Goal: Transaction & Acquisition: Purchase product/service

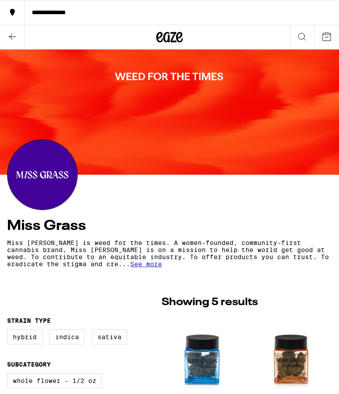
click at [10, 38] on icon at bounding box center [12, 36] width 11 height 11
click at [14, 39] on icon at bounding box center [12, 36] width 11 height 11
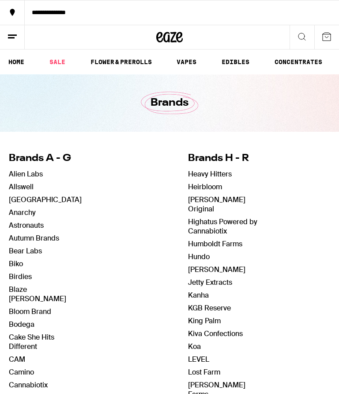
click at [12, 64] on link "HOME" at bounding box center [16, 62] width 25 height 11
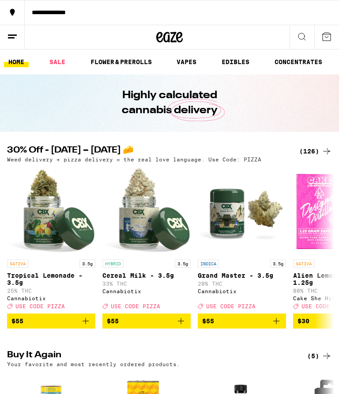
click at [12, 34] on icon at bounding box center [12, 36] width 11 height 11
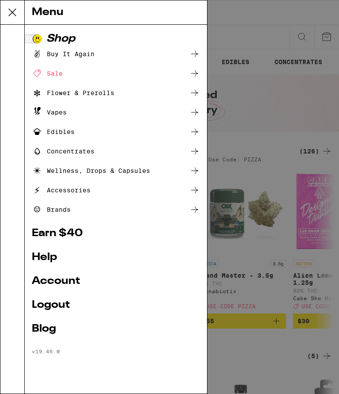
click at [71, 282] on link "Account" at bounding box center [116, 281] width 168 height 11
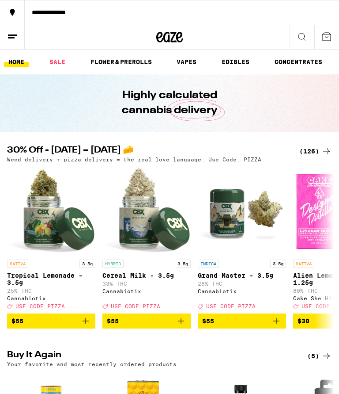
click at [15, 36] on icon at bounding box center [12, 36] width 11 height 11
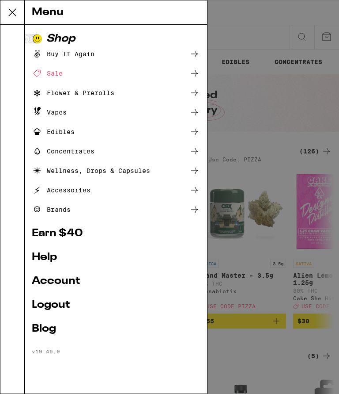
click at [65, 280] on link "Account" at bounding box center [116, 281] width 168 height 11
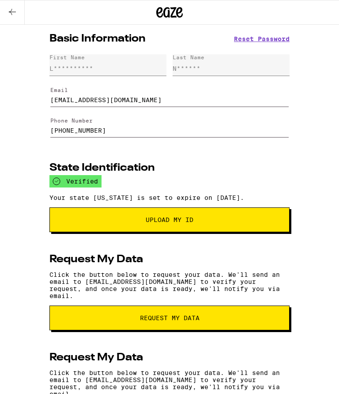
click at [13, 8] on icon at bounding box center [12, 12] width 11 height 11
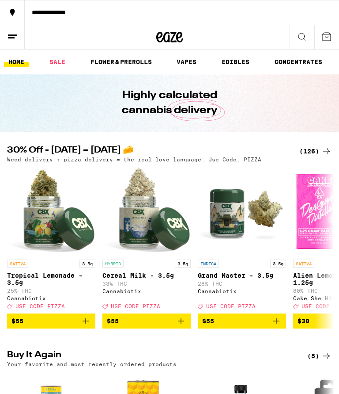
click at [14, 33] on icon at bounding box center [12, 36] width 11 height 11
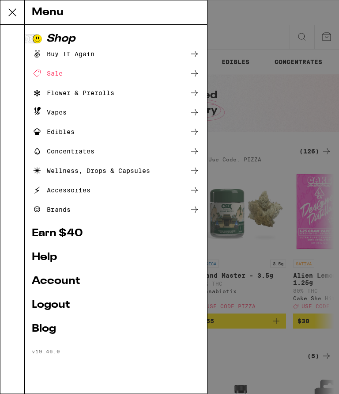
click at [196, 54] on icon at bounding box center [194, 54] width 7 height 6
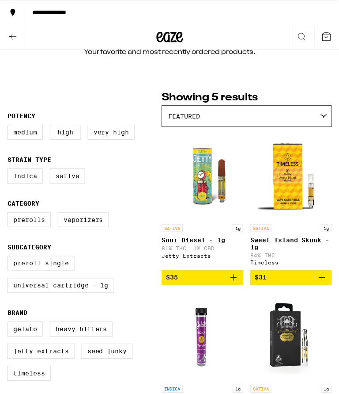
scroll to position [33, 0]
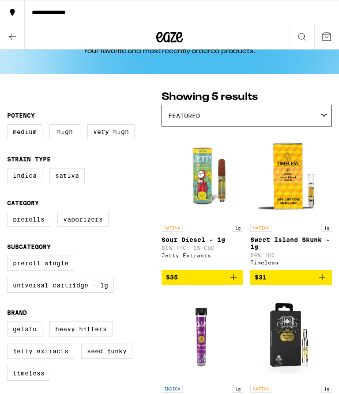
click at [322, 117] on icon at bounding box center [324, 116] width 7 height 4
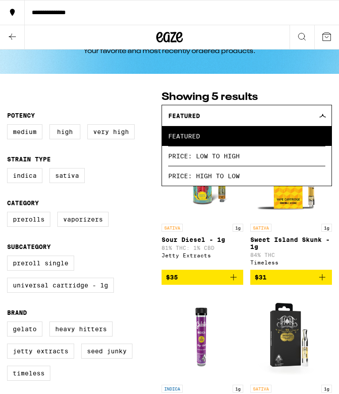
click at [310, 87] on div "Clearfalse filter Potency Medium High Very High Strain Type Indica Sativa Categ…" at bounding box center [169, 351] width 339 height 537
click at [321, 116] on icon at bounding box center [322, 116] width 7 height 4
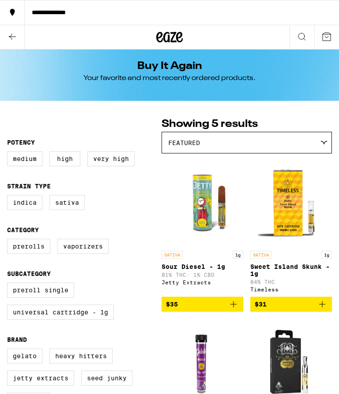
scroll to position [0, 0]
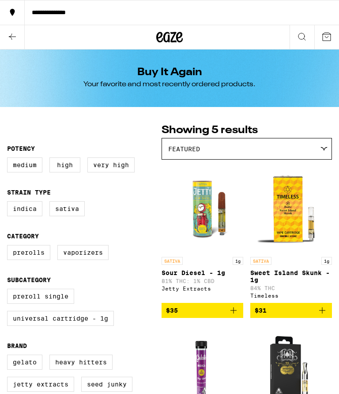
click at [12, 34] on icon at bounding box center [12, 36] width 11 height 11
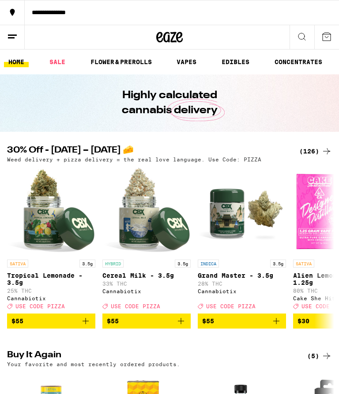
click at [130, 62] on link "FLOWER & PREROLLS" at bounding box center [121, 62] width 70 height 11
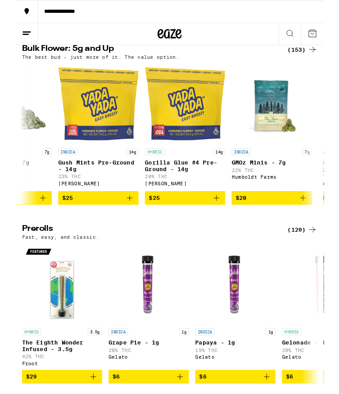
scroll to position [0, 55]
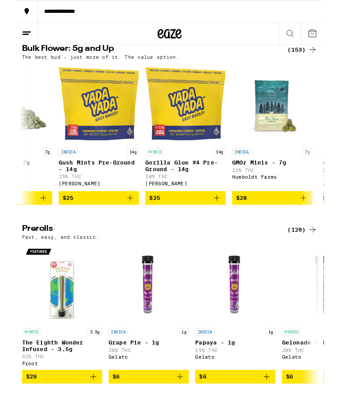
click at [325, 60] on icon at bounding box center [327, 54] width 11 height 11
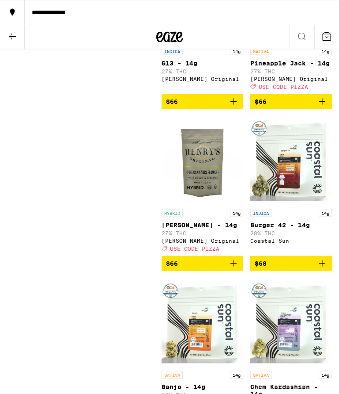
scroll to position [6950, 0]
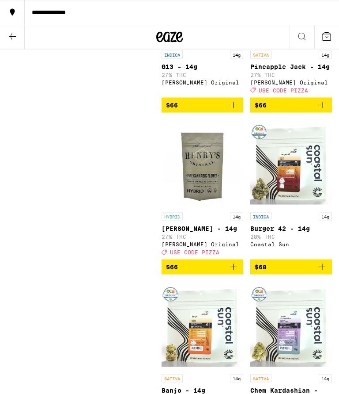
click at [302, 113] on button "$66" at bounding box center [291, 105] width 82 height 15
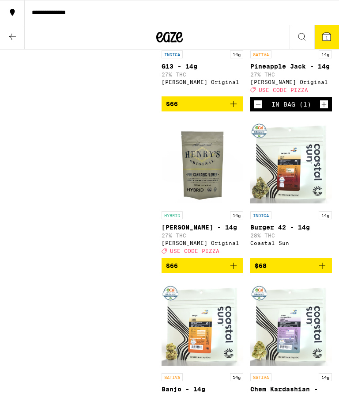
click at [326, 37] on span "1" at bounding box center [327, 37] width 3 height 5
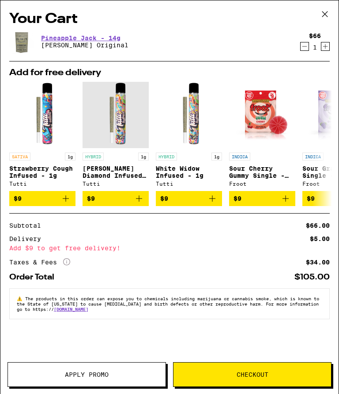
scroll to position [6957, 0]
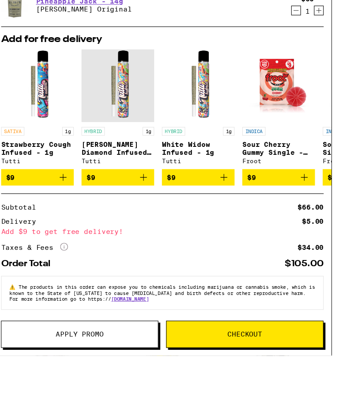
click at [92, 333] on button "Apply Promo" at bounding box center [80, 339] width 144 height 25
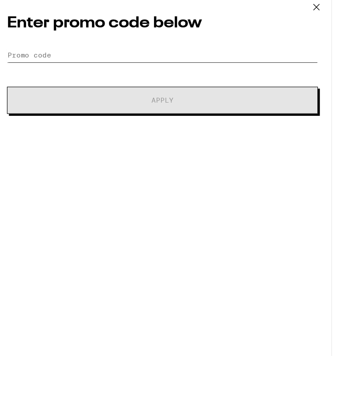
click at [127, 92] on input "Promo Code" at bounding box center [155, 85] width 284 height 13
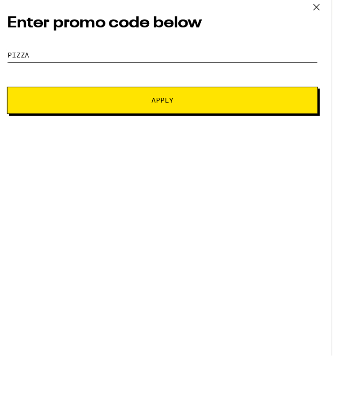
type input "Pizza"
click at [165, 129] on span "Apply" at bounding box center [155, 126] width 20 height 6
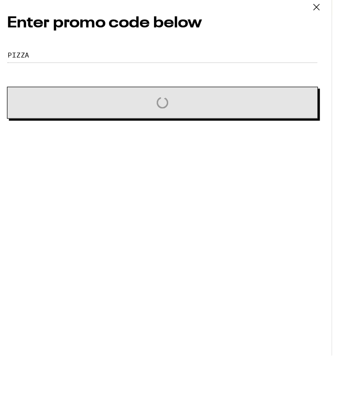
scroll to position [6957, 0]
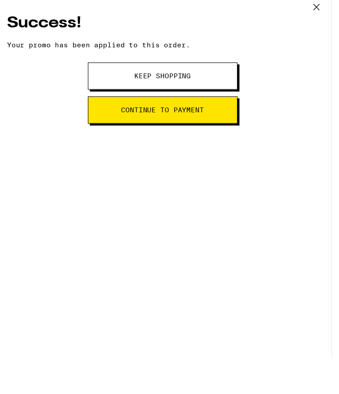
click at [193, 138] on span "Continue to payment" at bounding box center [155, 135] width 76 height 6
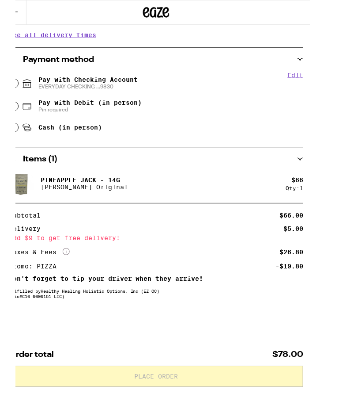
scroll to position [350, 0]
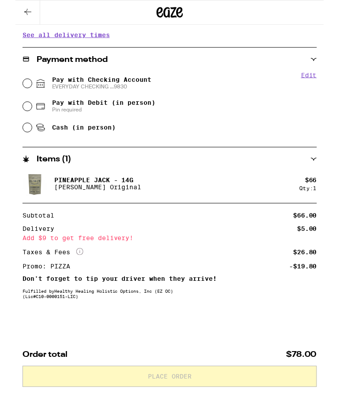
click at [11, 15] on icon at bounding box center [12, 12] width 11 height 11
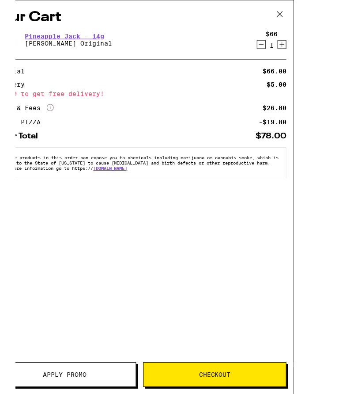
scroll to position [269, 0]
click at [296, 14] on icon at bounding box center [294, 14] width 13 height 13
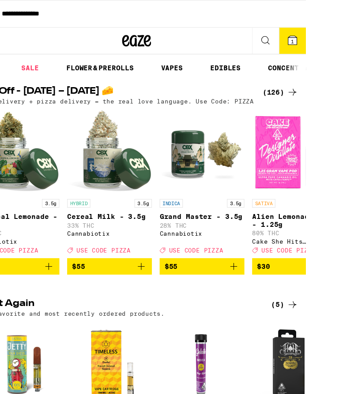
click at [172, 63] on link "VAPES" at bounding box center [186, 62] width 29 height 11
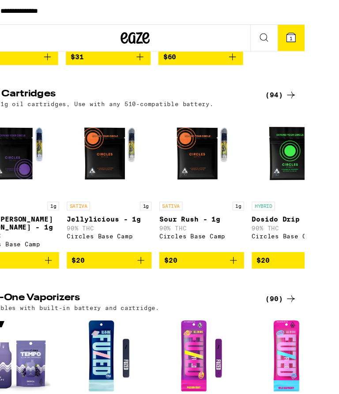
scroll to position [0, 337]
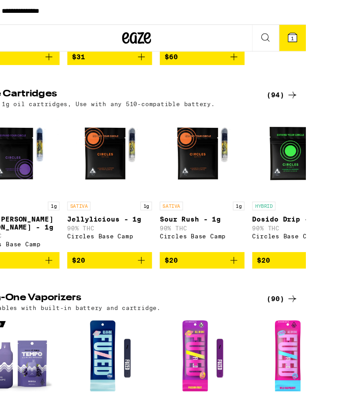
click at [298, 95] on icon at bounding box center [297, 89] width 11 height 11
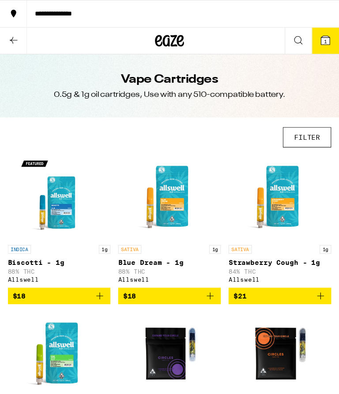
click at [0, 0] on label "Sativa" at bounding box center [0, 0] width 0 height 0
click at [0, 0] on input "Sativa" at bounding box center [0, 0] width 0 height 0
checkbox input "true"
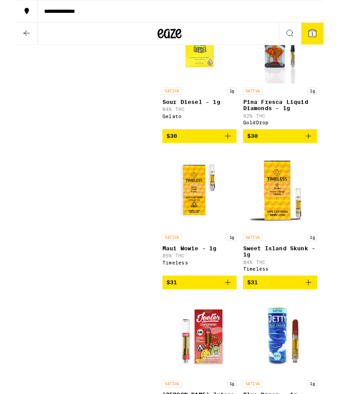
scroll to position [1287, 0]
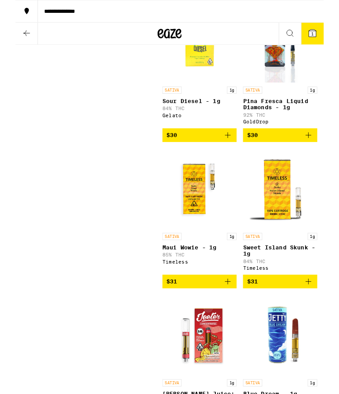
click at [308, 264] on div "SATIVA 1g" at bounding box center [291, 260] width 82 height 8
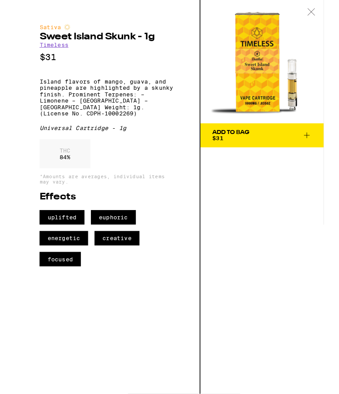
scroll to position [1288, 0]
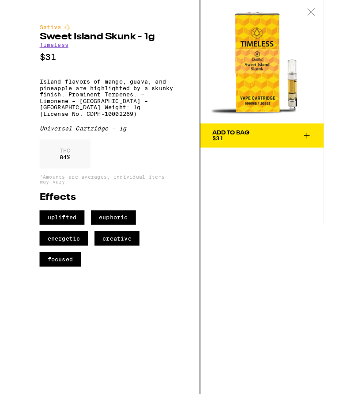
click at [323, 11] on icon at bounding box center [326, 13] width 8 height 8
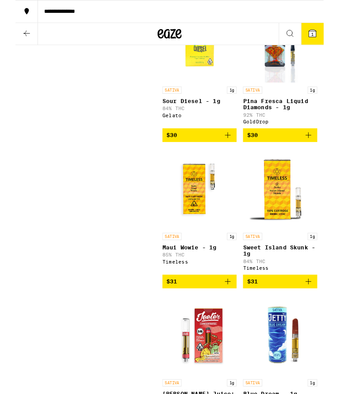
click at [295, 314] on span "$31" at bounding box center [291, 309] width 73 height 11
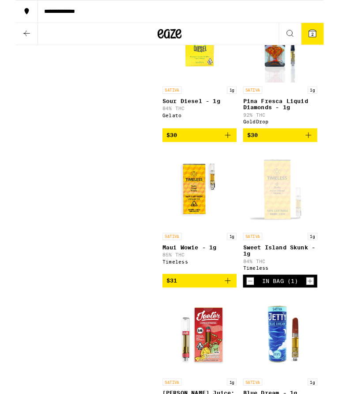
click at [323, 35] on icon at bounding box center [327, 37] width 8 height 8
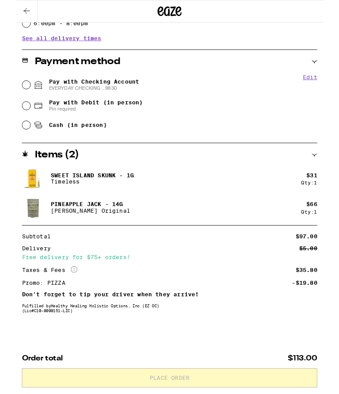
scroll to position [344, 0]
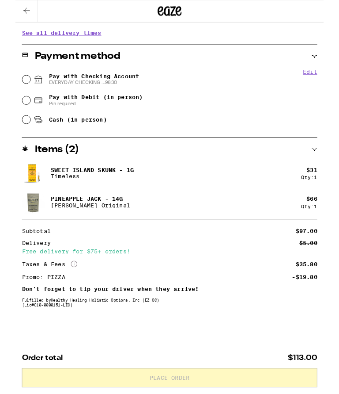
click at [9, 83] on input "Pay with Checking Account EVERYDAY CHECKING ...9830" at bounding box center [12, 87] width 9 height 9
radio input "true"
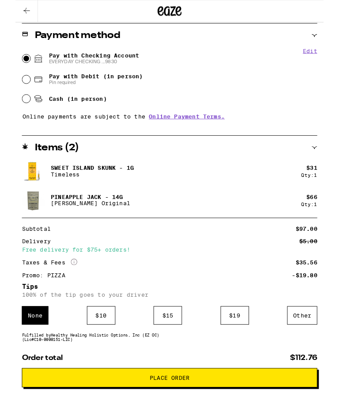
scroll to position [406, 0]
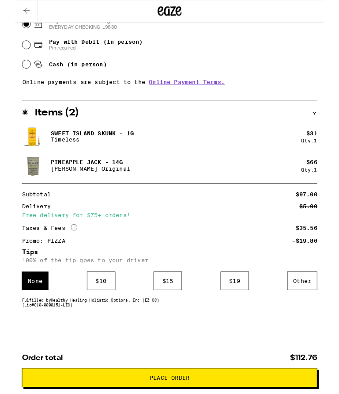
click at [314, 304] on div "Other" at bounding box center [315, 309] width 33 height 20
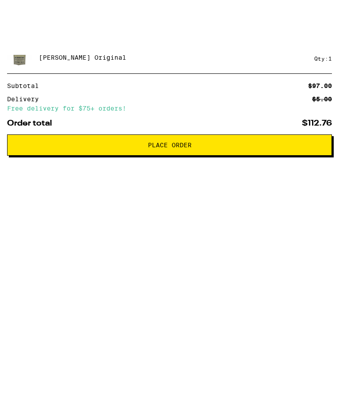
scroll to position [473, 0]
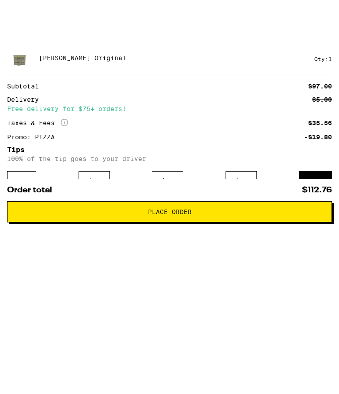
type input "5"
click at [277, 200] on div "**********" at bounding box center [169, 8] width 339 height 755
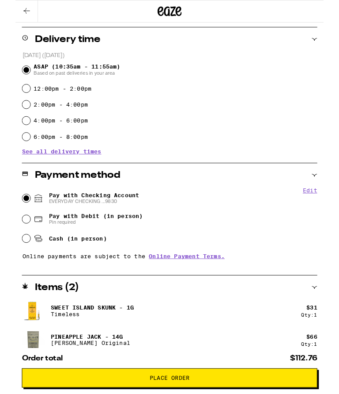
scroll to position [207, 0]
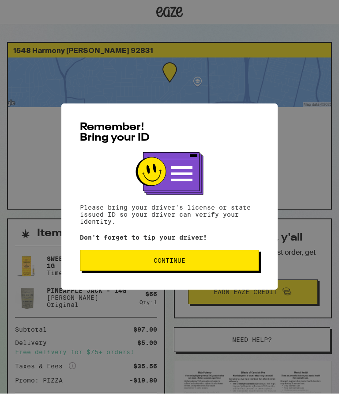
scroll to position [0, 0]
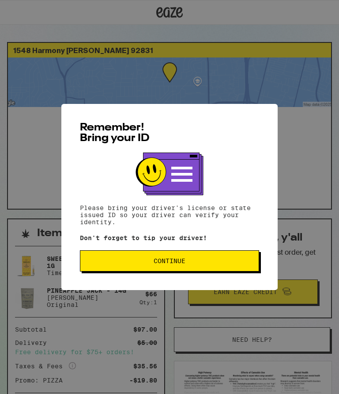
click at [177, 261] on span "Continue" at bounding box center [170, 260] width 32 height 6
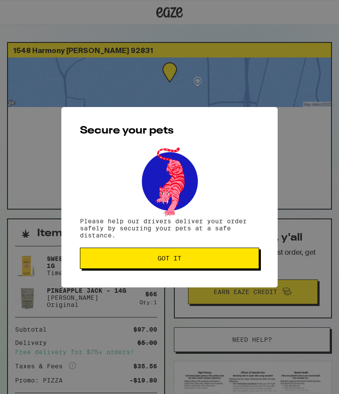
click at [182, 258] on span "Got it" at bounding box center [169, 258] width 164 height 6
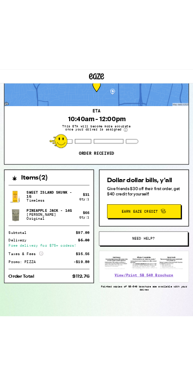
scroll to position [0, 0]
